Goal: Information Seeking & Learning: Understand process/instructions

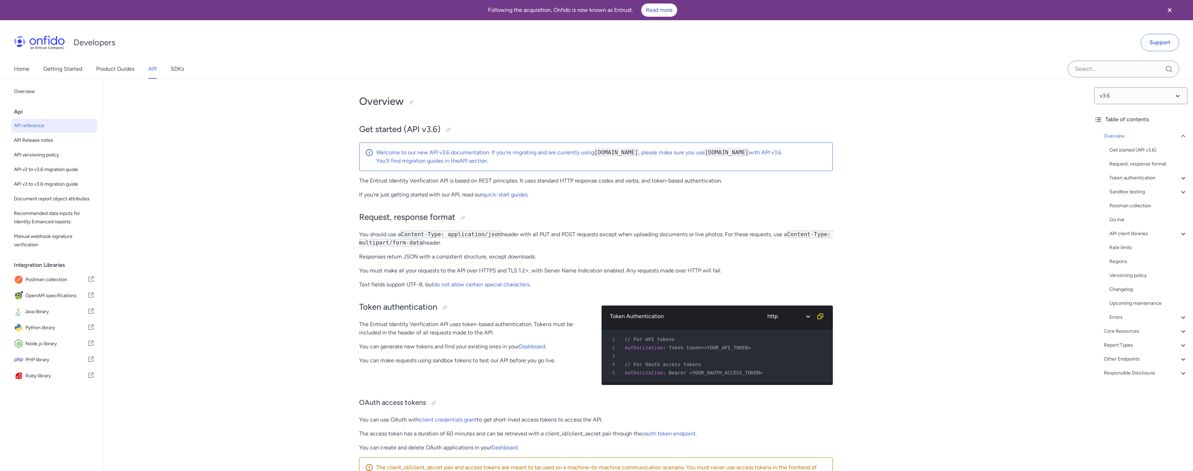
select select "http"
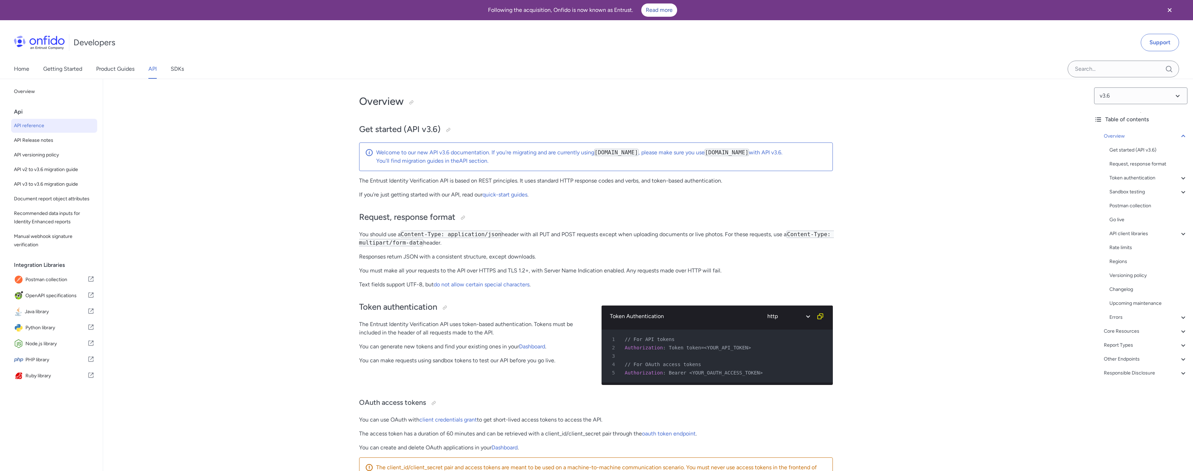
select select "http"
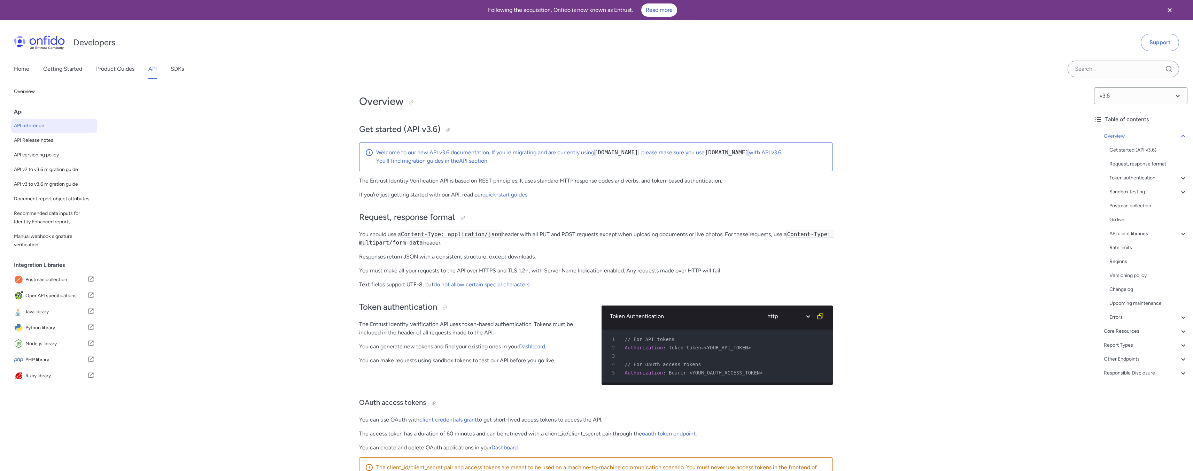
select select "http"
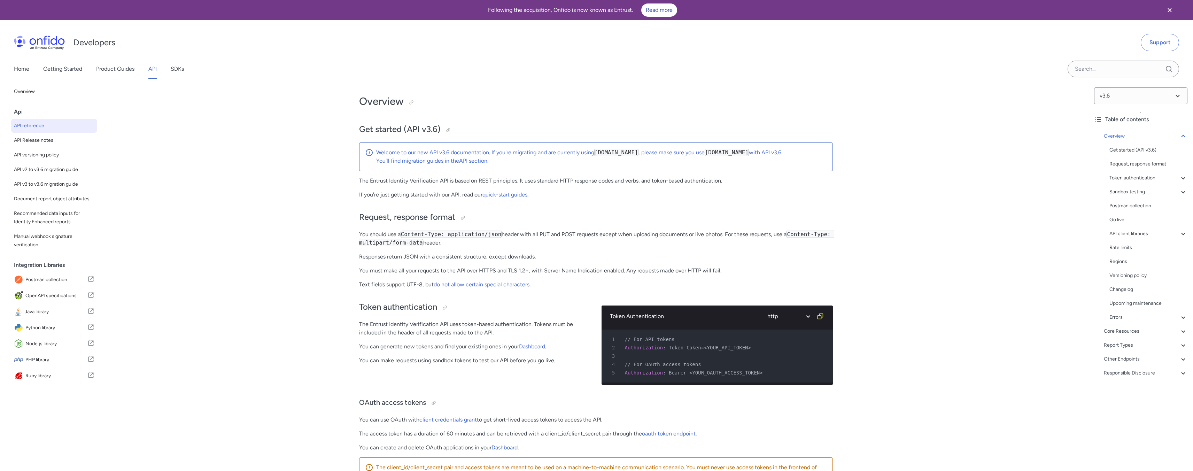
select select "http"
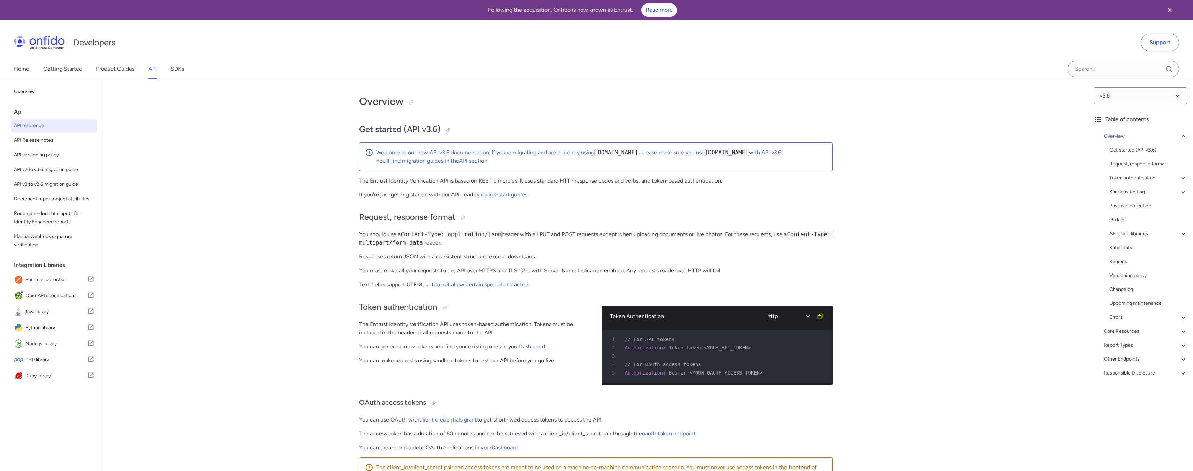
select select "http"
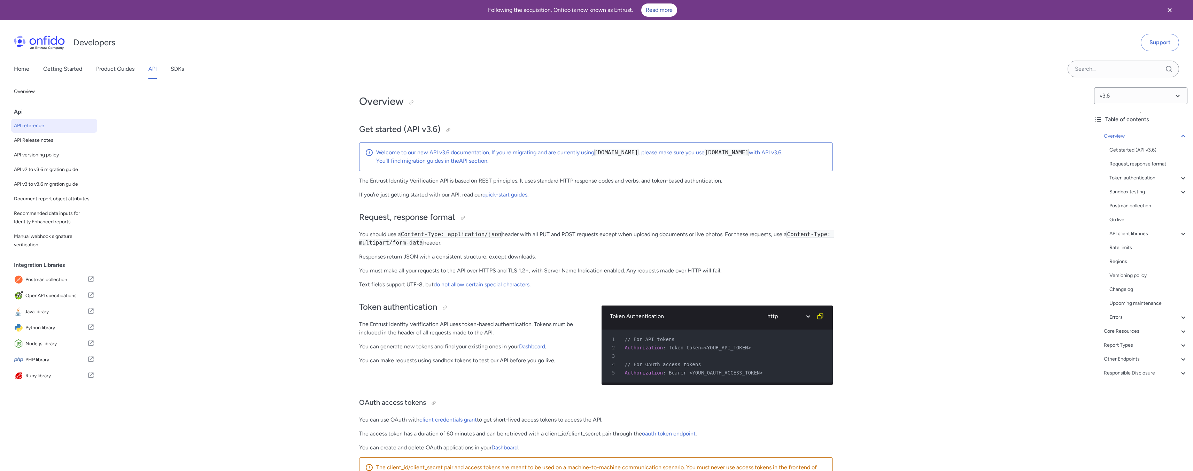
select select "http"
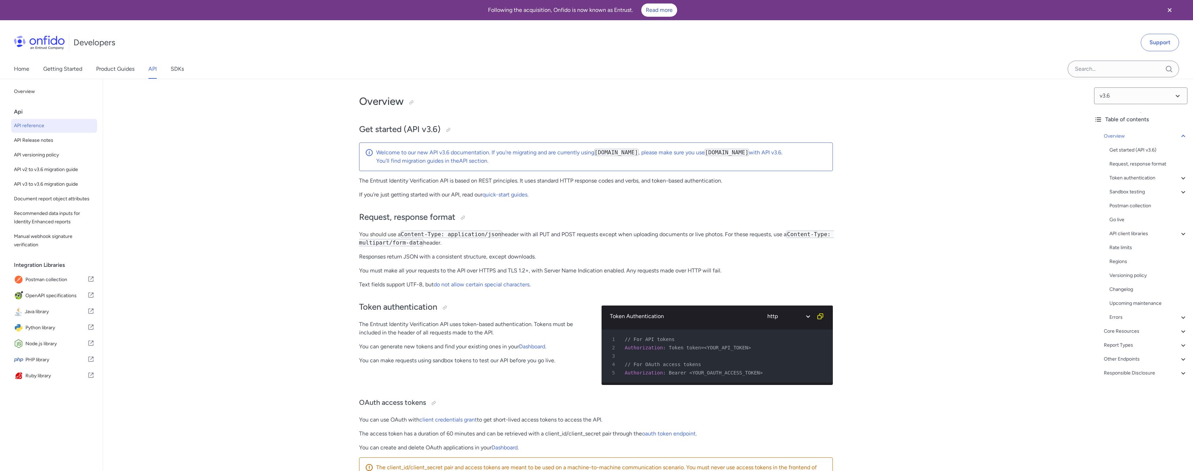
select select "http"
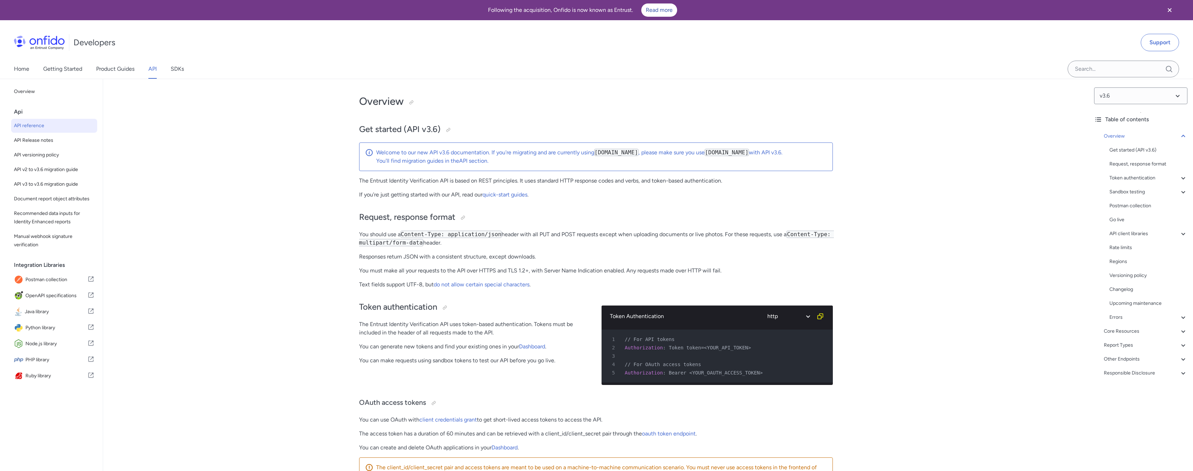
select select "http"
click at [63, 68] on link "Getting Started" at bounding box center [62, 69] width 39 height 20
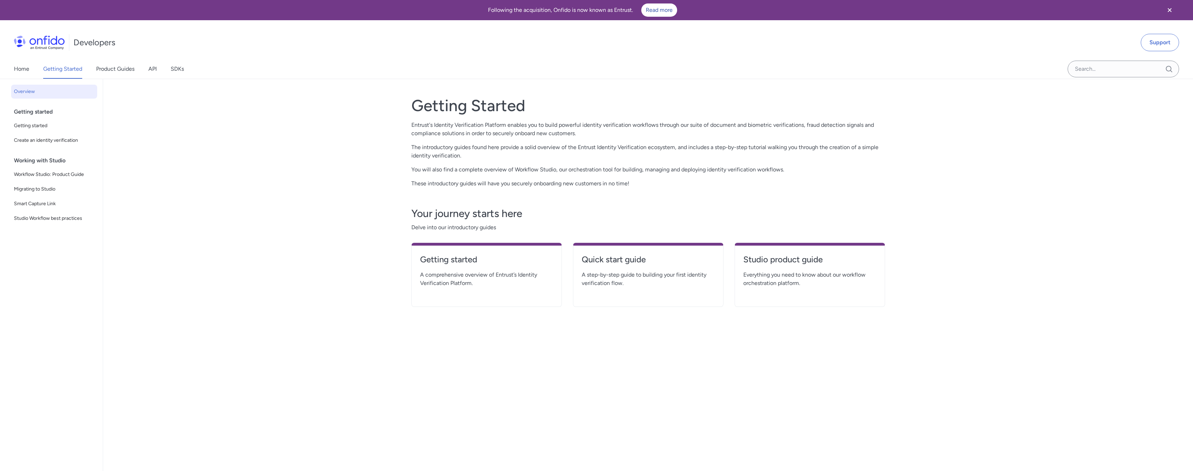
click at [482, 271] on span "A comprehensive overview of Entrust’s Identity Verification Platform." at bounding box center [486, 279] width 133 height 17
click at [460, 255] on h4 "Getting started" at bounding box center [486, 259] width 133 height 11
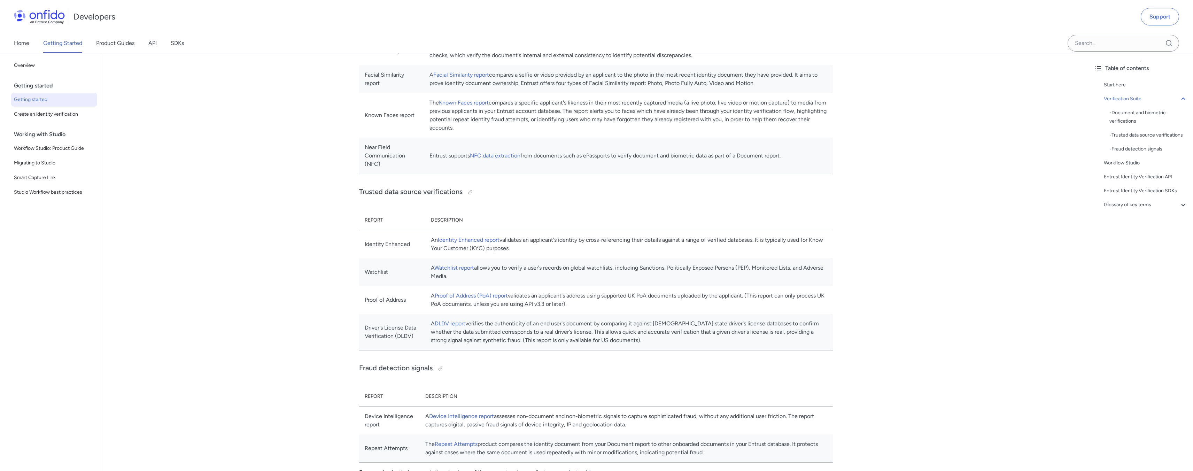
scroll to position [341, 0]
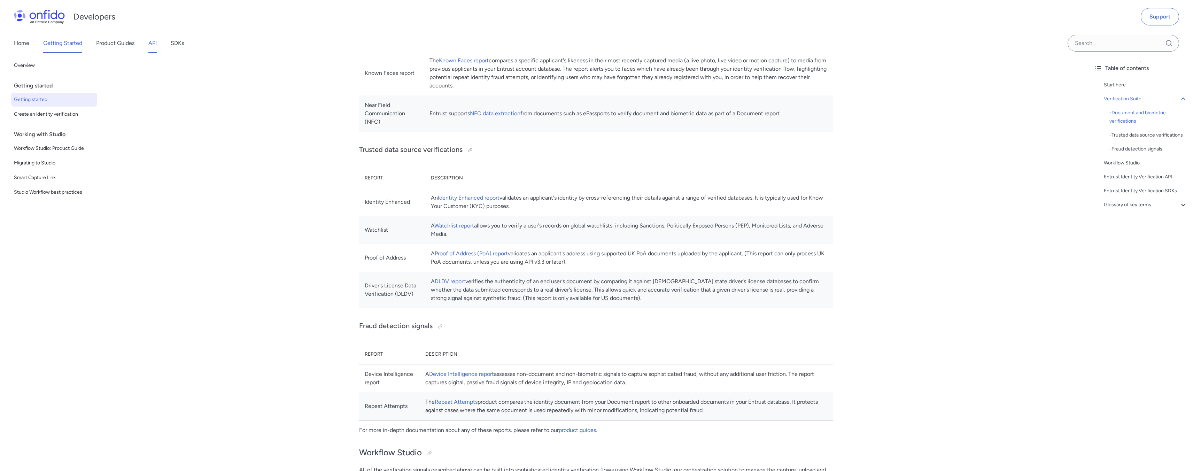
click at [149, 42] on link "API" at bounding box center [152, 43] width 8 height 20
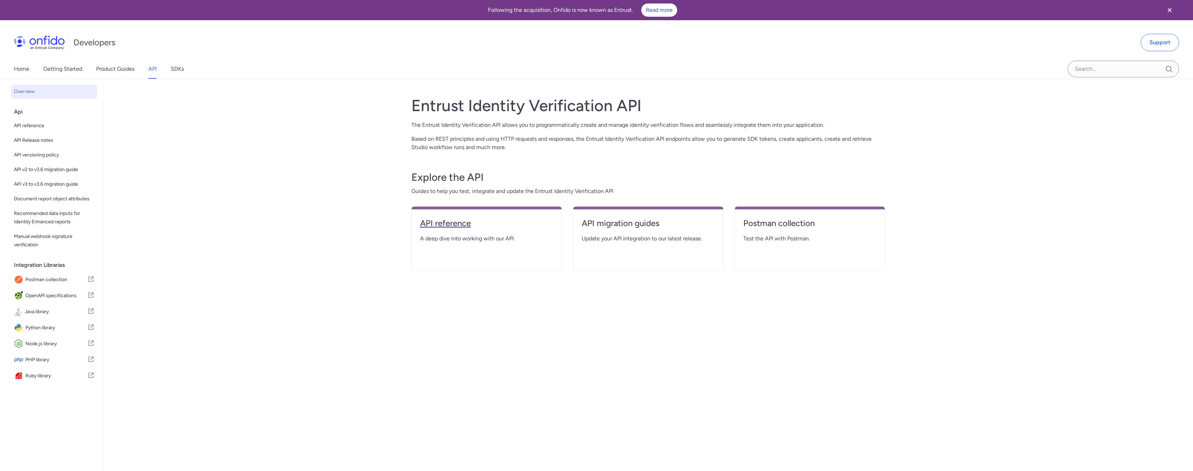
click at [460, 221] on h4 "API reference" at bounding box center [486, 223] width 133 height 11
select select "http"
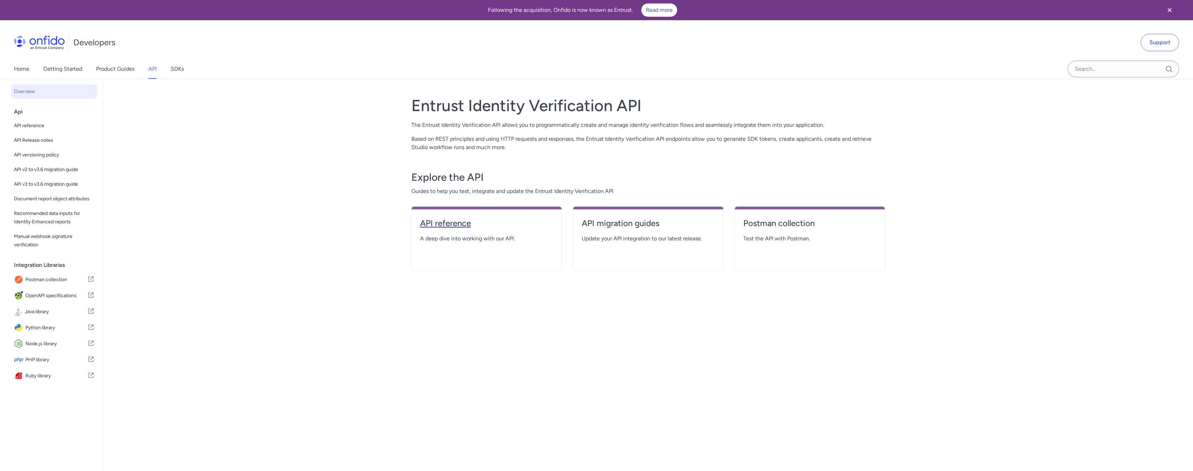
select select "http"
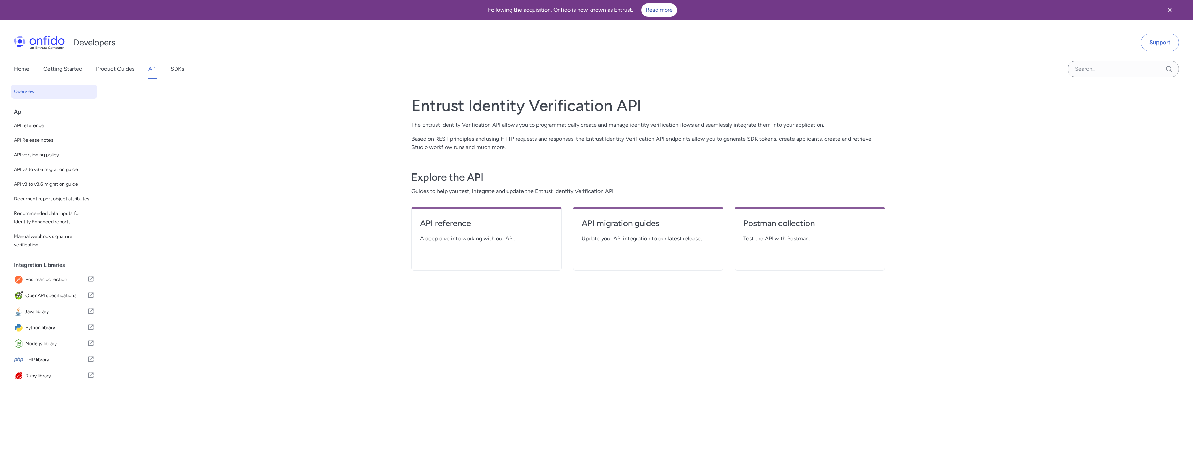
select select "http"
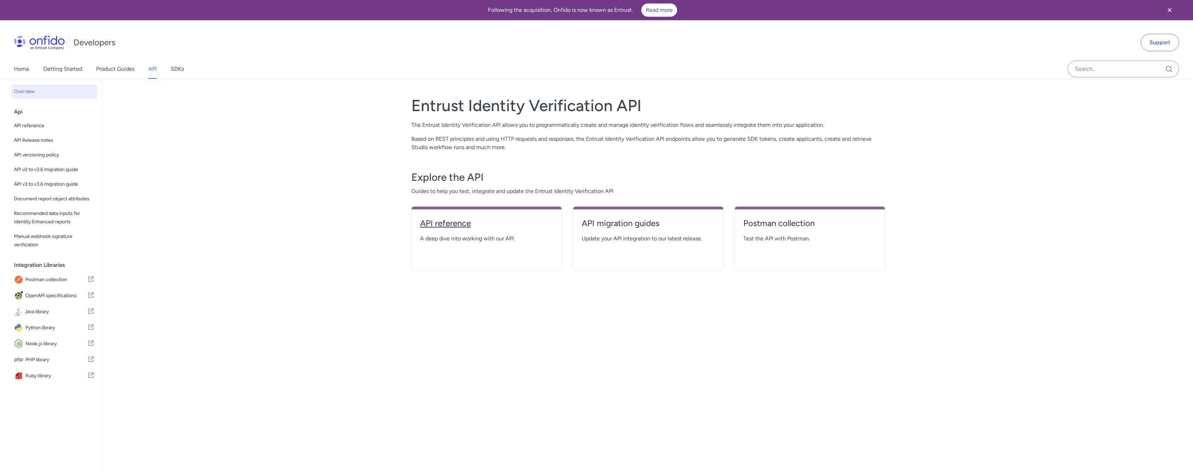
select select "http"
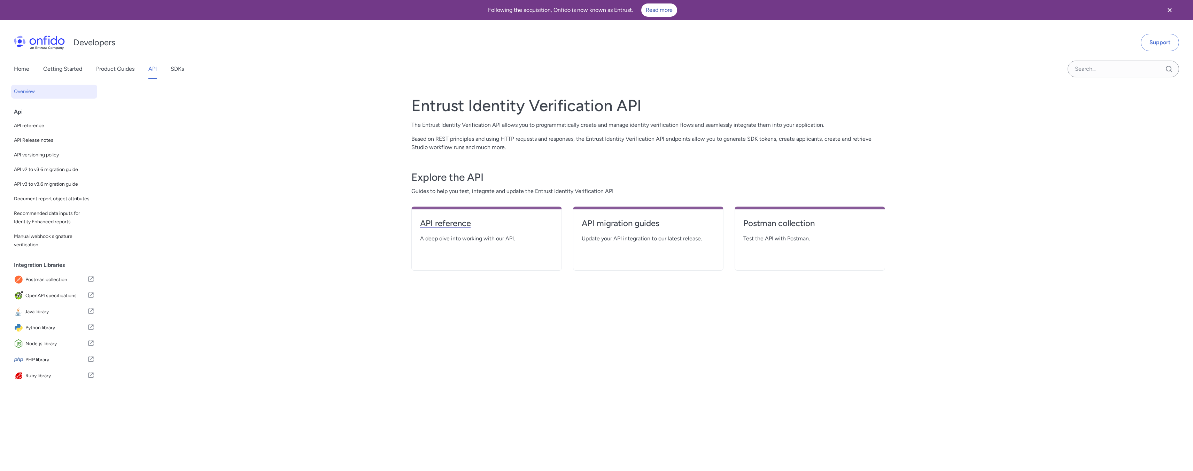
select select "http"
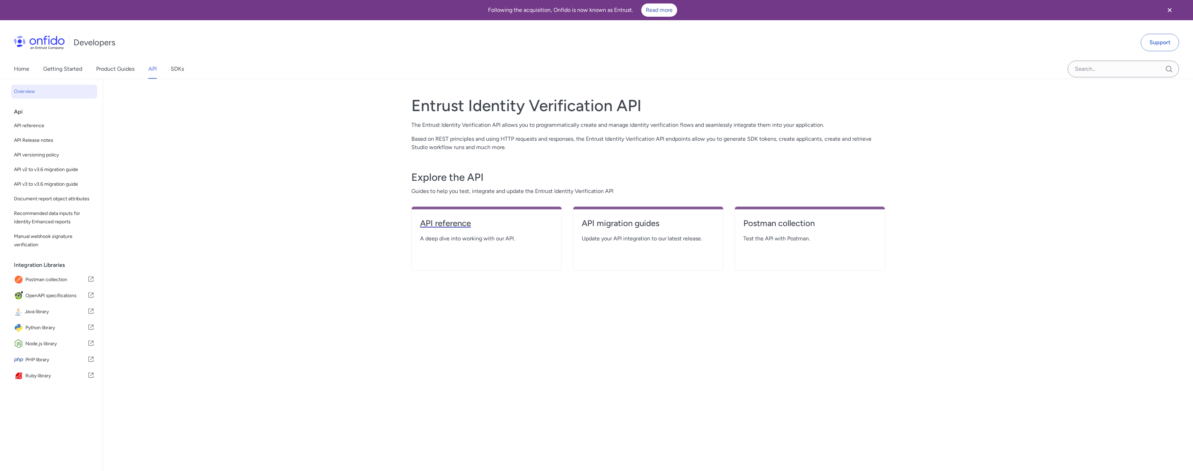
select select "http"
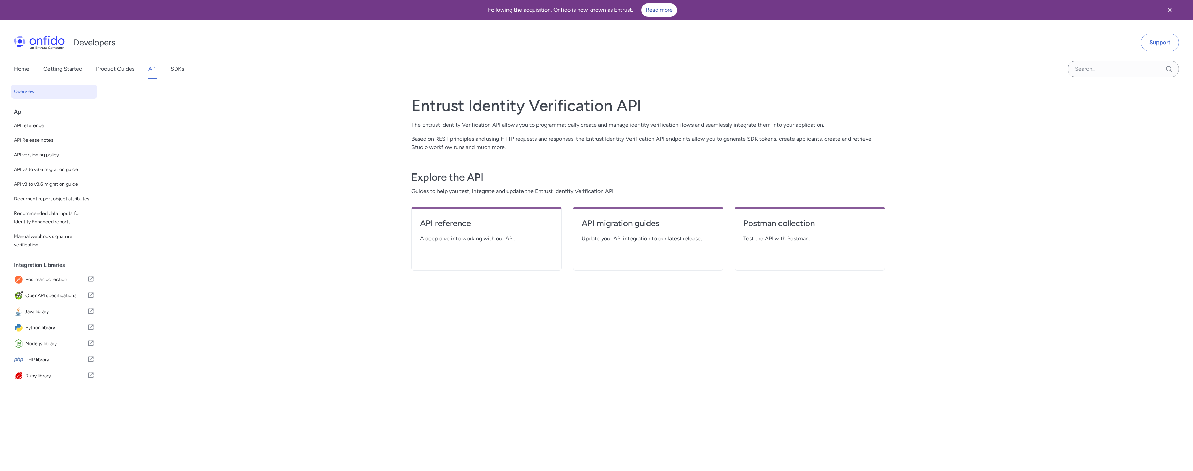
select select "http"
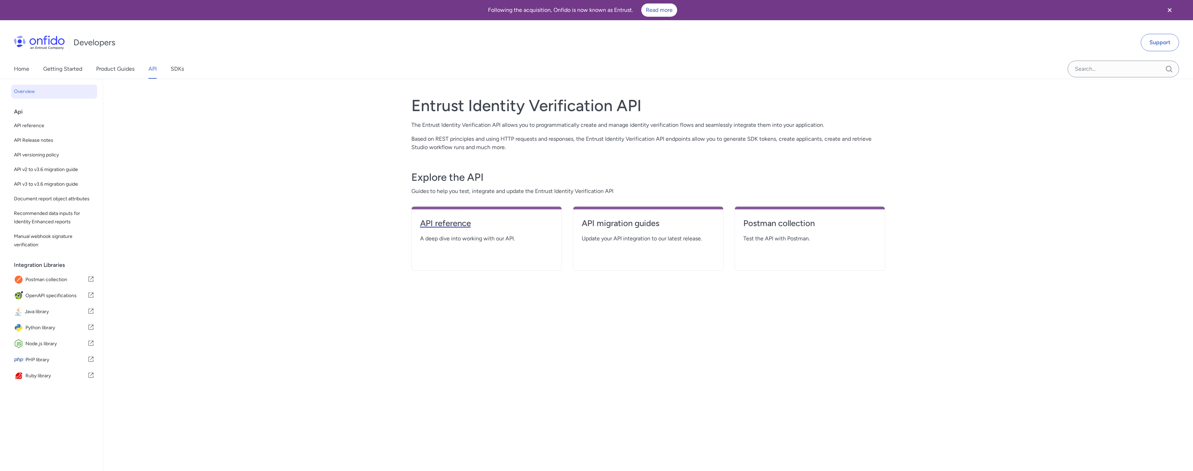
select select "http"
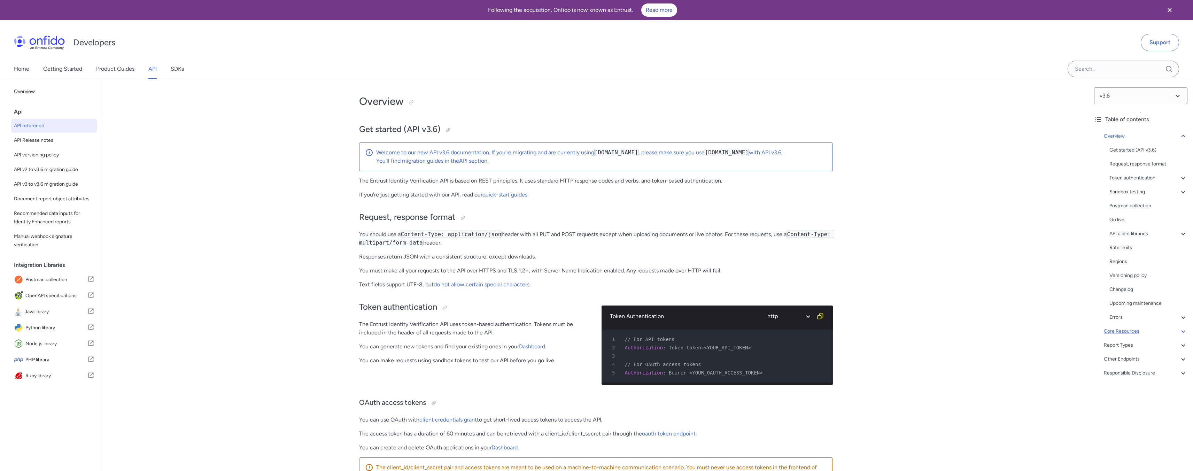
click at [1122, 332] on div "Core Resources" at bounding box center [1146, 331] width 84 height 8
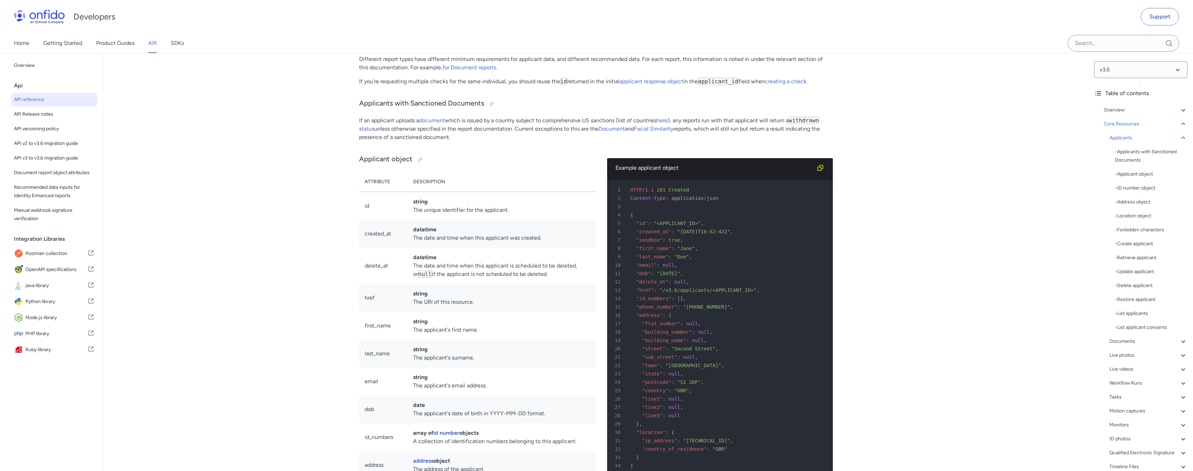
scroll to position [6857, 0]
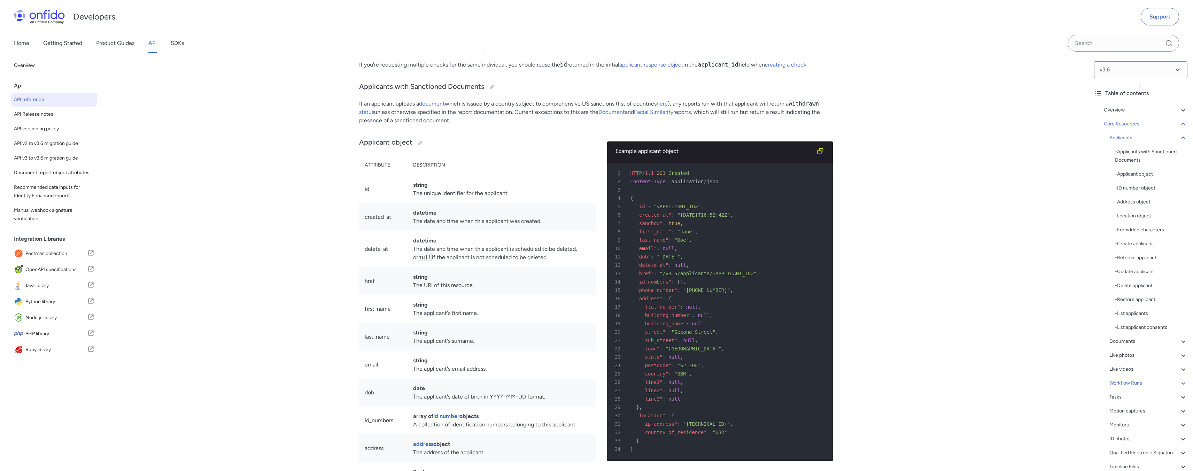
click at [1158, 384] on div "Workflow Runs" at bounding box center [1148, 383] width 78 height 8
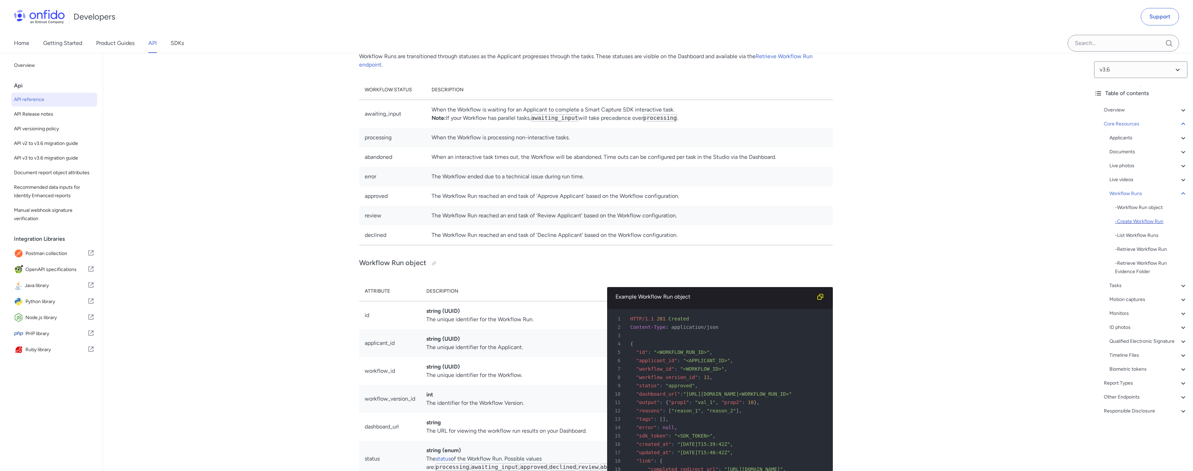
click at [1139, 223] on div "- Create Workflow Run" at bounding box center [1151, 221] width 72 height 8
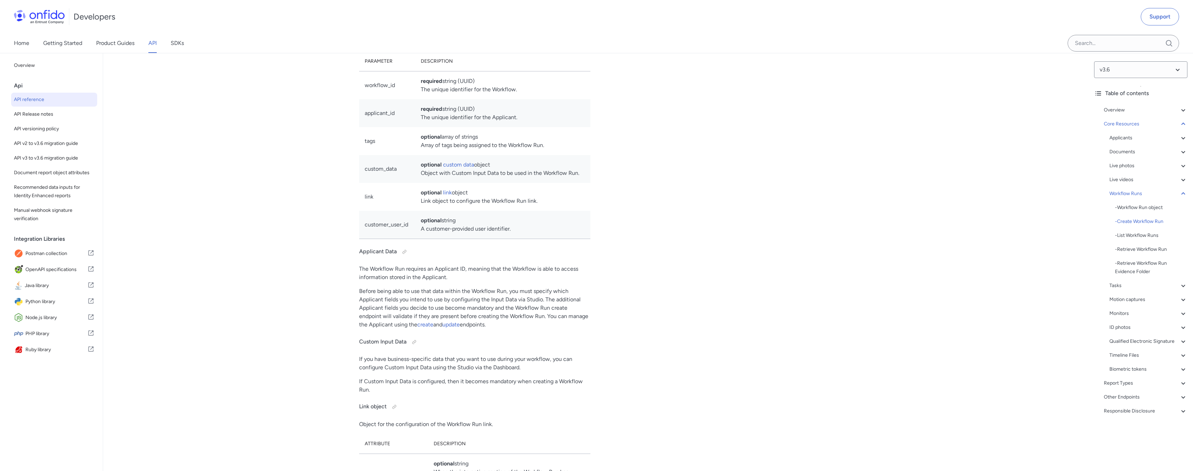
drag, startPoint x: 353, startPoint y: 122, endPoint x: 458, endPoint y: 138, distance: 105.4
click at [509, 188] on div "Create Workflow Run POST /v3.6/workflow_runs/ Creates and starts a Workflow Run…" at bounding box center [474, 294] width 231 height 873
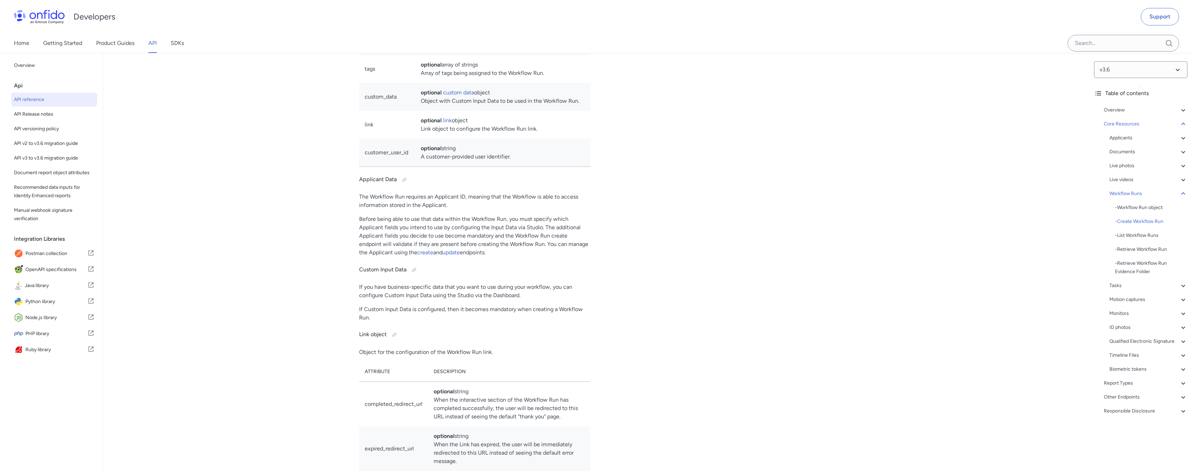
scroll to position [16240, 0]
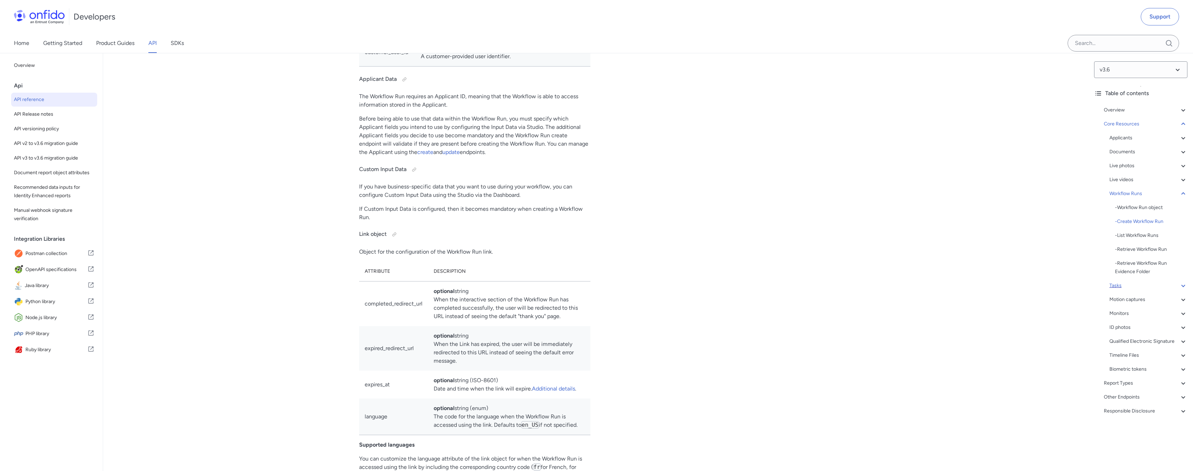
click at [1137, 288] on div "Tasks" at bounding box center [1148, 285] width 78 height 8
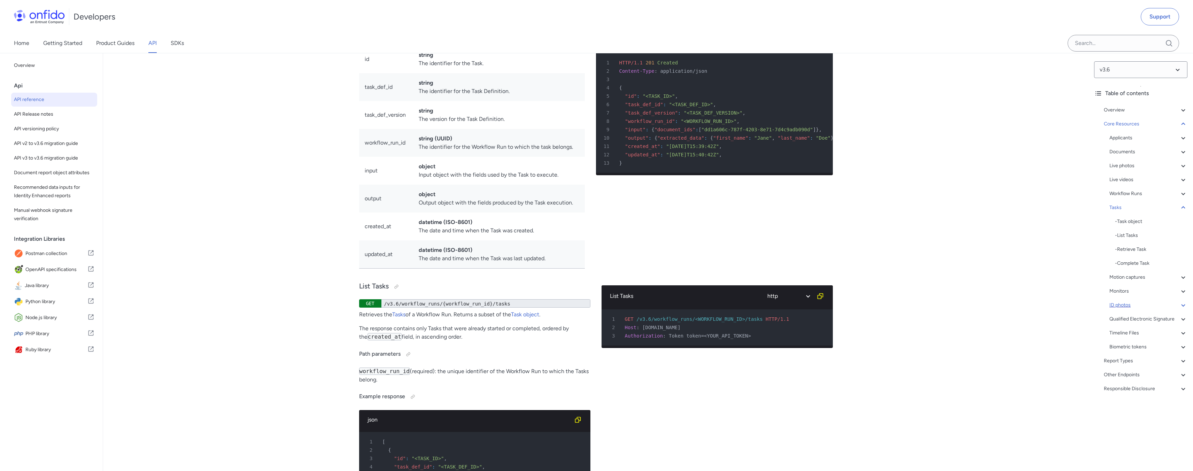
click at [1152, 307] on div "ID photos" at bounding box center [1148, 305] width 78 height 8
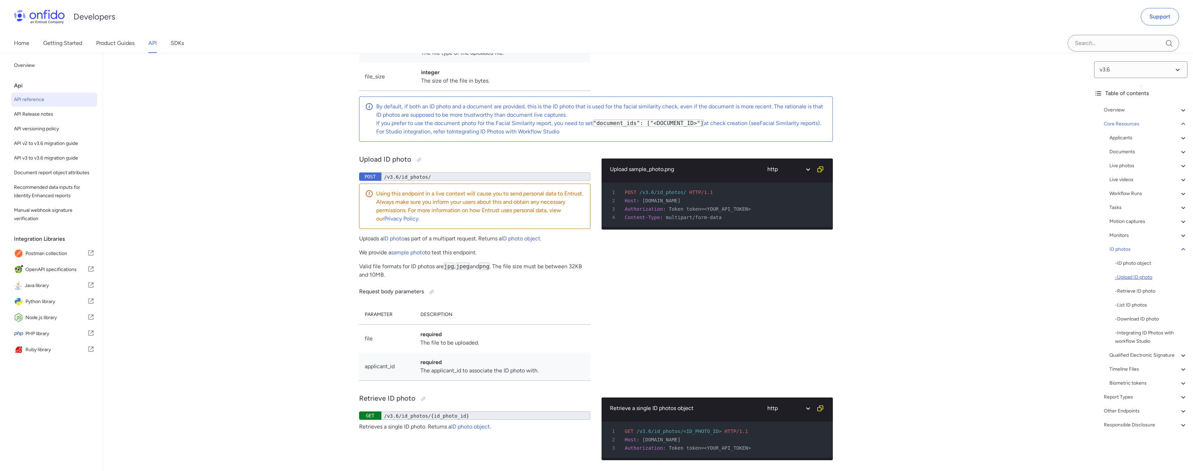
click at [1146, 279] on div "- Upload ID photo" at bounding box center [1151, 277] width 72 height 8
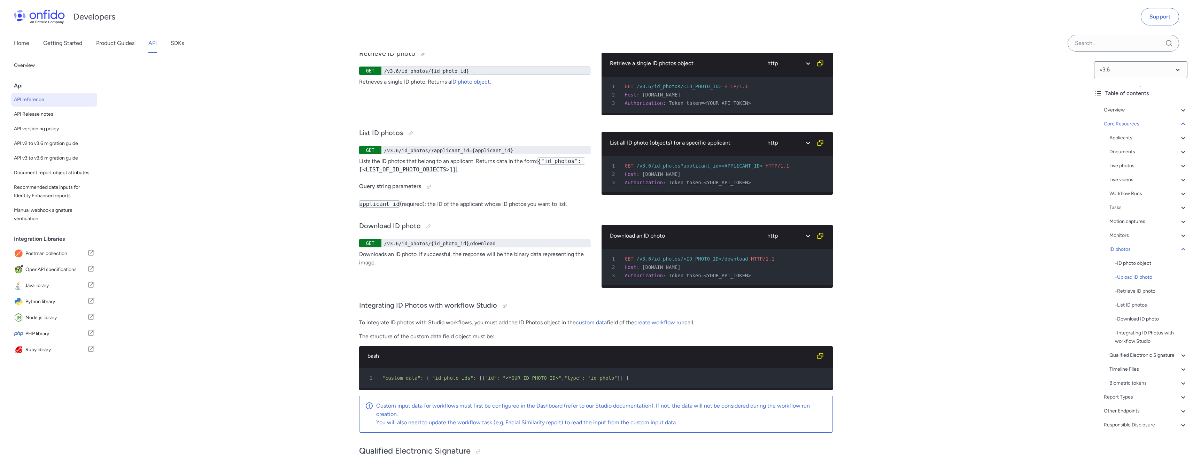
drag, startPoint x: 356, startPoint y: 182, endPoint x: 368, endPoint y: 196, distance: 18.8
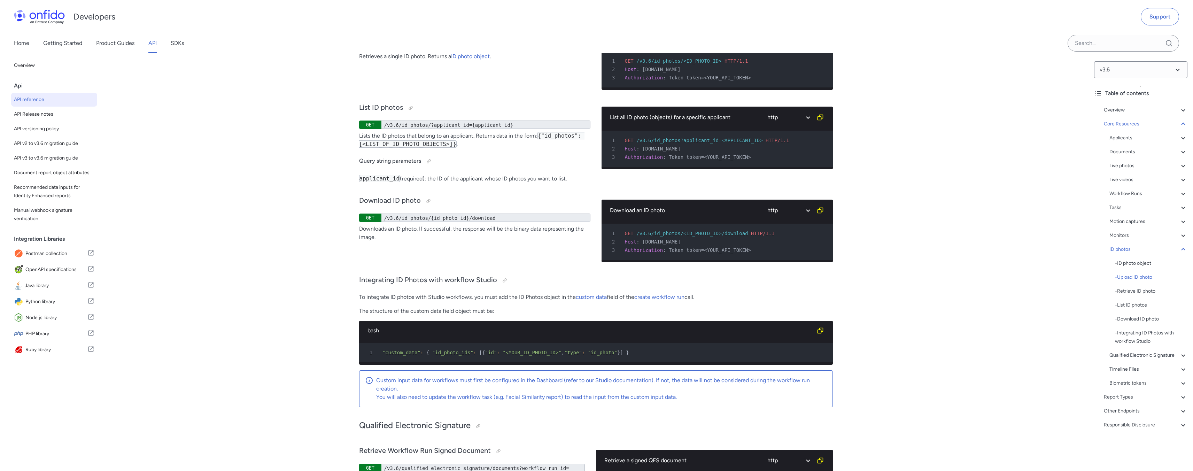
scroll to position [21902, 0]
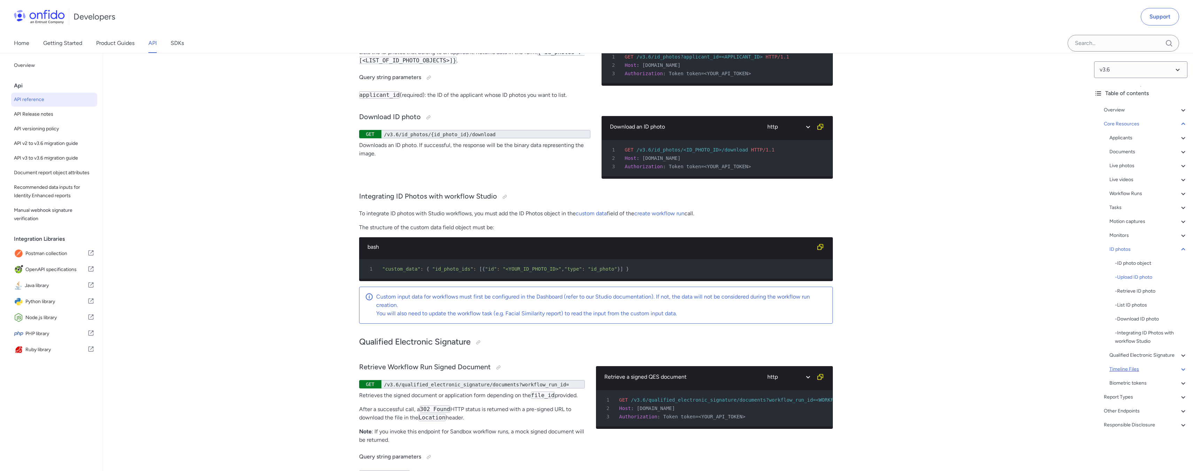
click at [1149, 373] on div "Timeline Files" at bounding box center [1148, 369] width 78 height 8
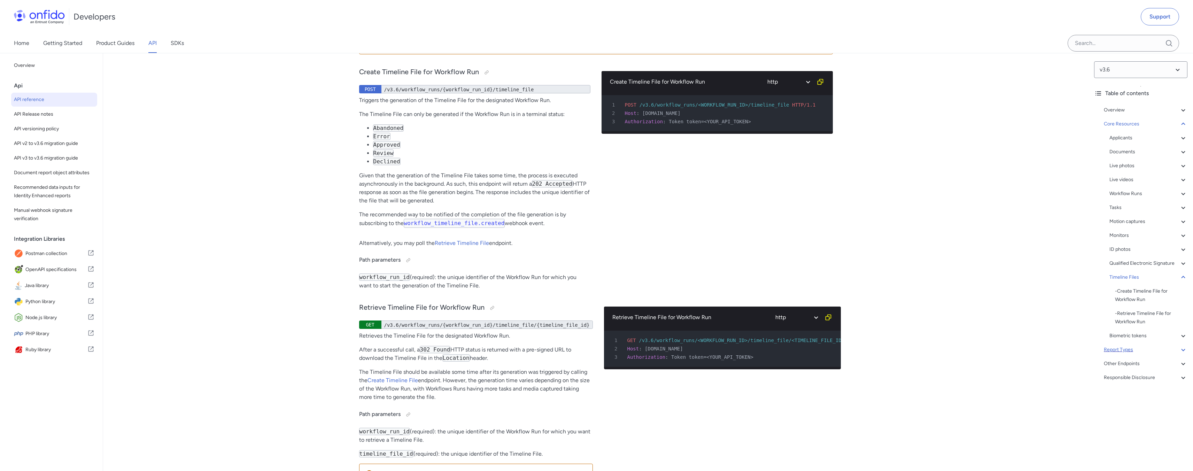
click at [1132, 354] on div "Report Types" at bounding box center [1146, 349] width 84 height 8
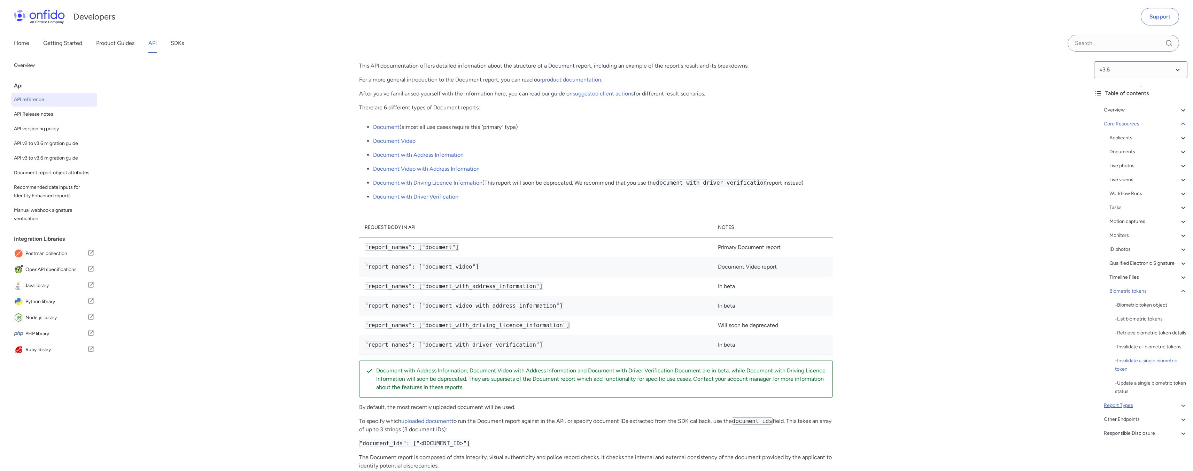
scroll to position [9, 0]
click at [1146, 423] on div "Other Endpoints" at bounding box center [1146, 419] width 84 height 8
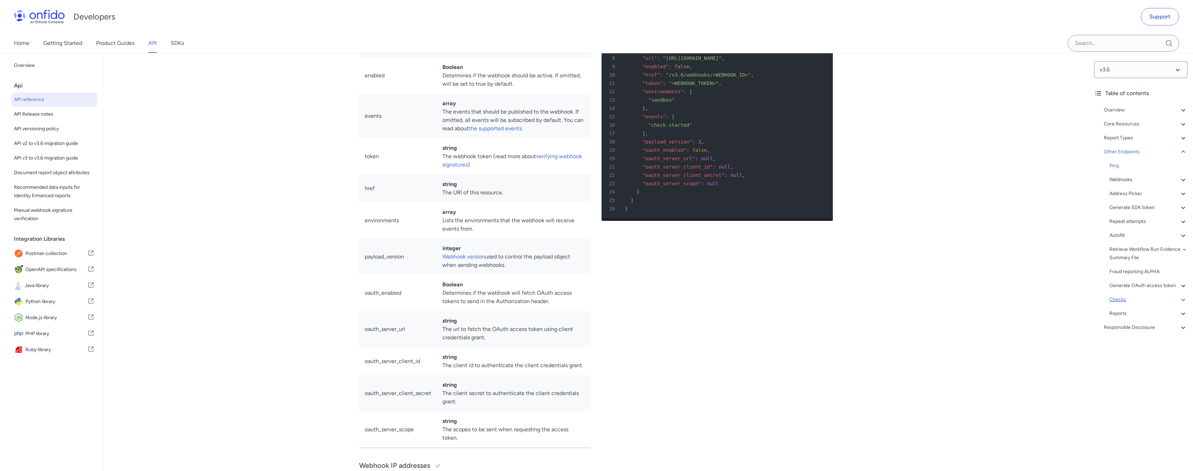
click at [1113, 304] on div "Checks" at bounding box center [1148, 299] width 78 height 8
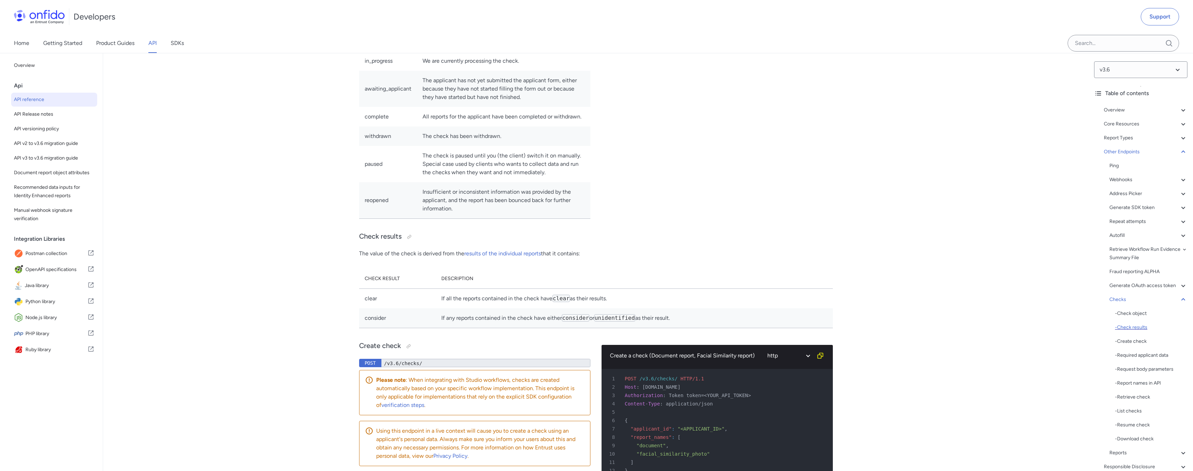
click at [1121, 332] on div "- Check results" at bounding box center [1151, 327] width 72 height 8
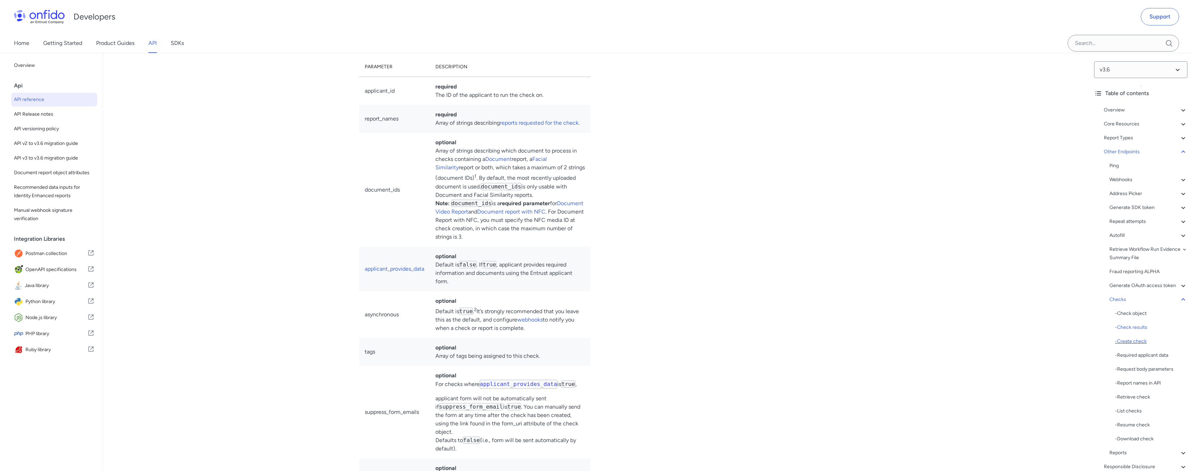
click at [1128, 345] on div "- Create check" at bounding box center [1151, 341] width 72 height 8
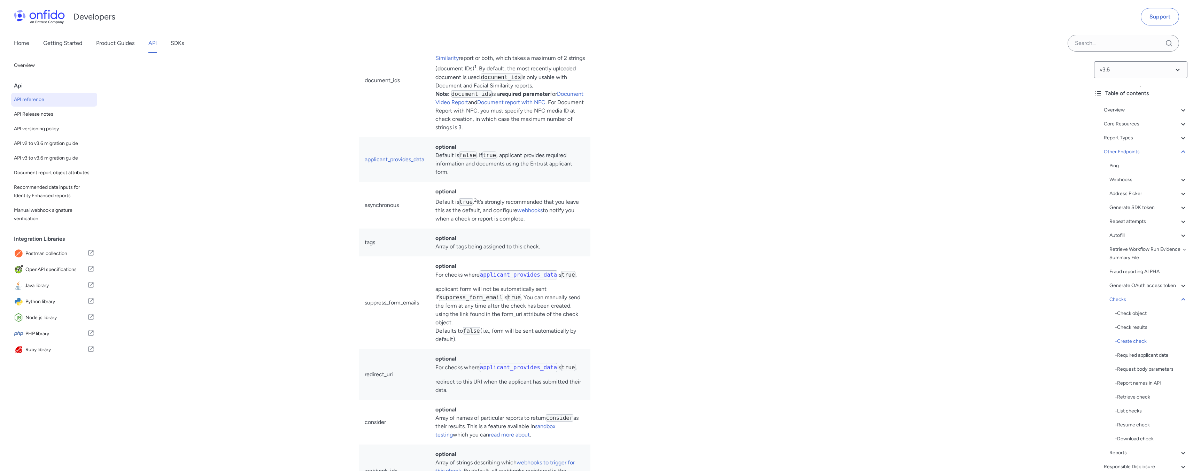
drag, startPoint x: 352, startPoint y: 232, endPoint x: 476, endPoint y: 292, distance: 137.7
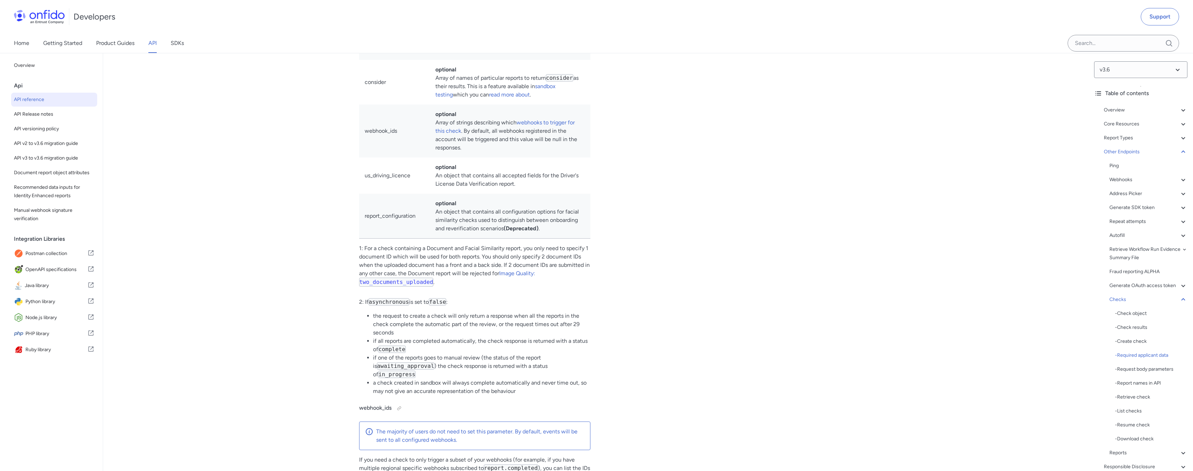
scroll to position [62304, 0]
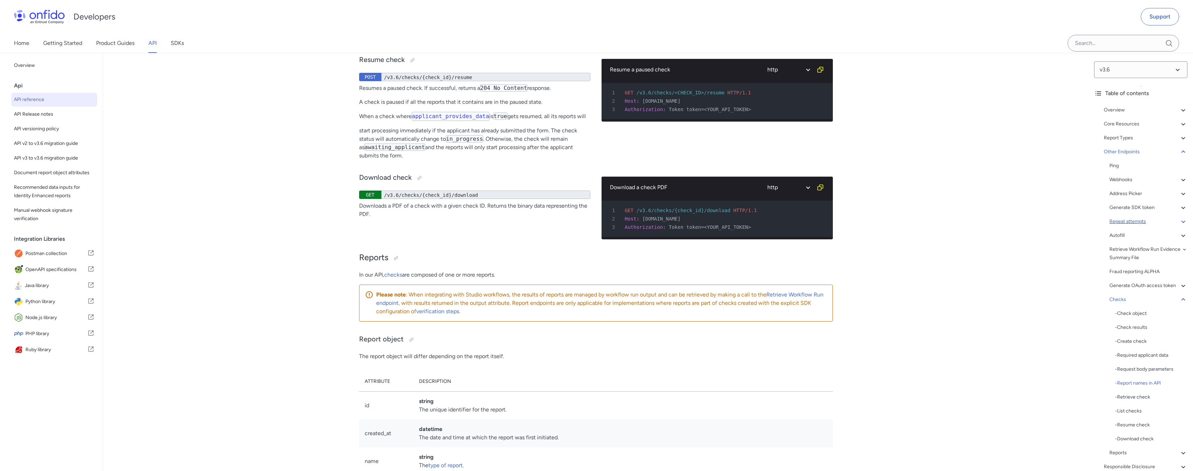
scroll to position [63491, 0]
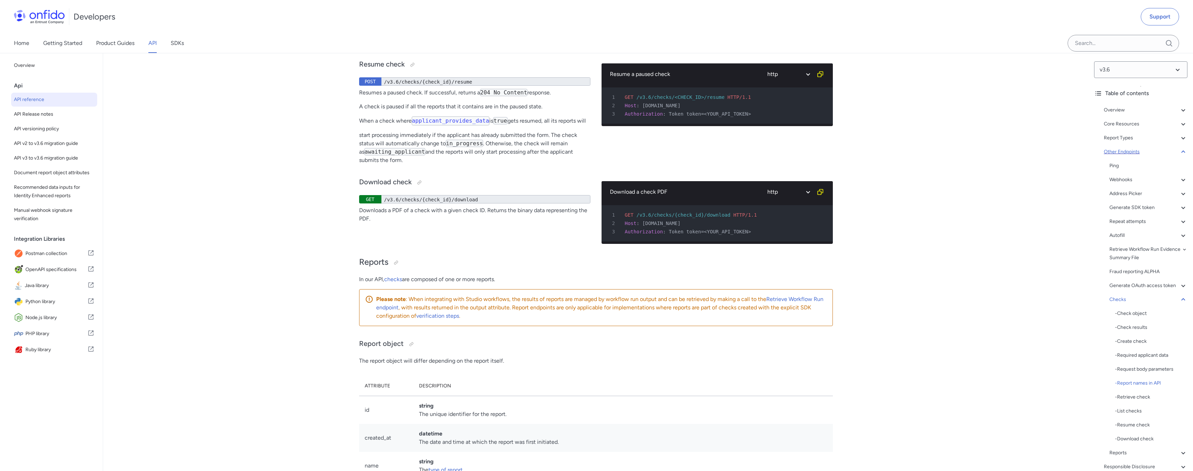
click at [1179, 150] on icon at bounding box center [1183, 152] width 8 height 8
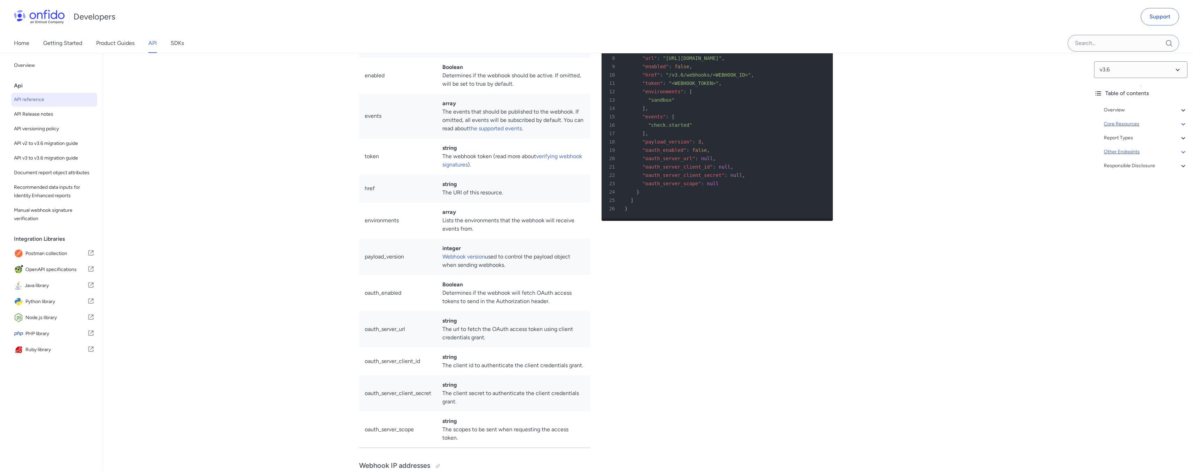
click at [1179, 127] on icon at bounding box center [1183, 124] width 8 height 8
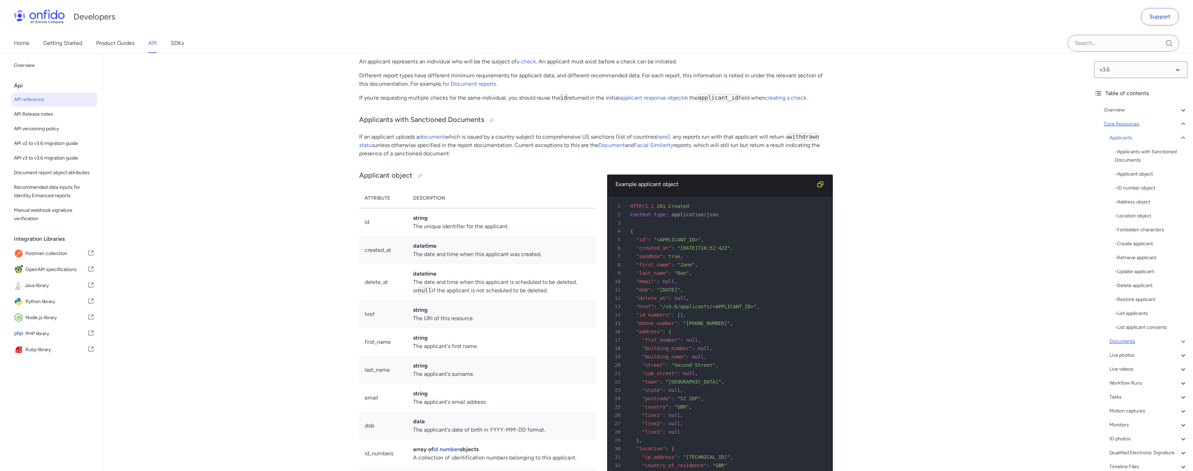
click at [1129, 342] on div "Documents" at bounding box center [1148, 341] width 78 height 8
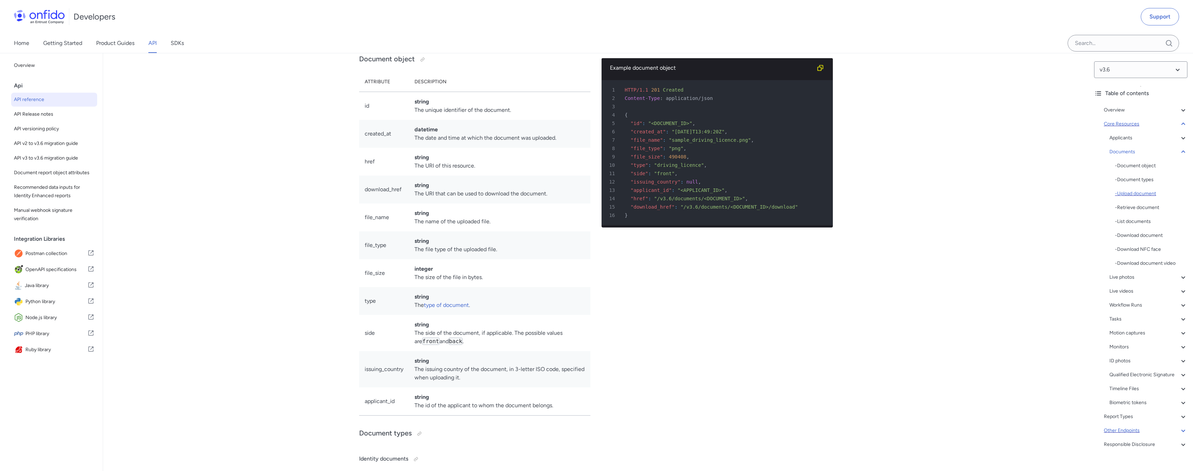
click at [1135, 194] on div "- Upload document" at bounding box center [1151, 193] width 72 height 8
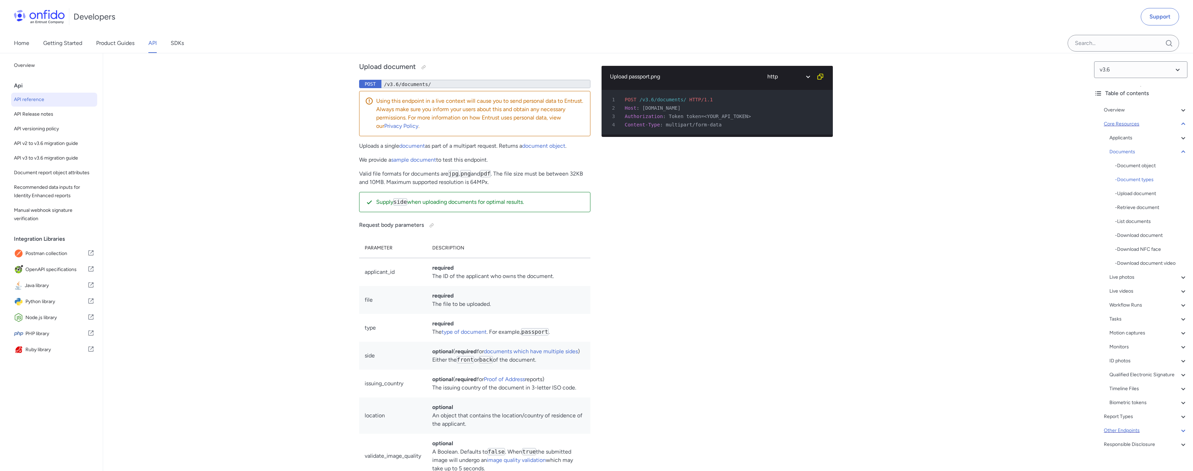
scroll to position [11354, 0]
